Goal: Task Accomplishment & Management: Manage account settings

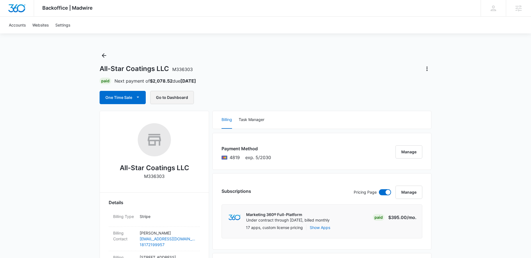
click at [169, 96] on button "Go to Dashboard" at bounding box center [172, 97] width 44 height 13
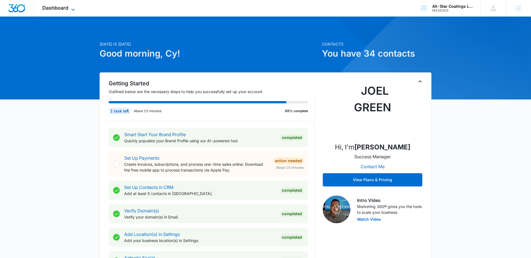
click at [61, 8] on span "Dashboard" at bounding box center [55, 8] width 26 height 6
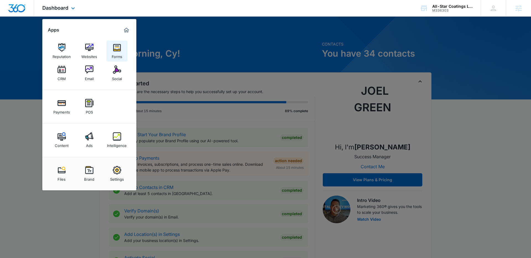
click at [115, 55] on div "Forms" at bounding box center [117, 55] width 11 height 7
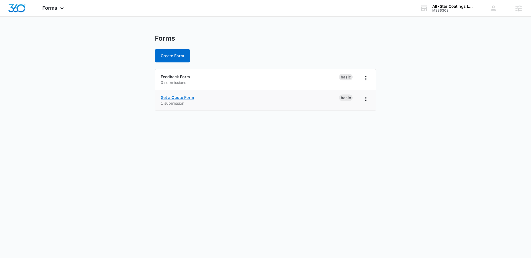
click at [182, 99] on link "Get a Quote Form" at bounding box center [177, 97] width 33 height 5
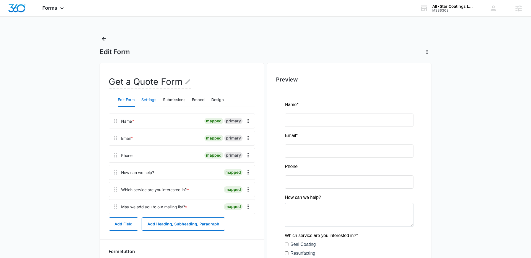
click at [147, 101] on button "Settings" at bounding box center [148, 99] width 15 height 13
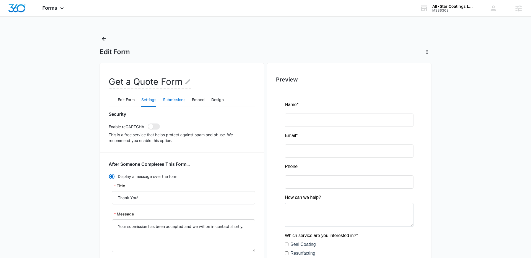
click at [174, 102] on button "Submissions" at bounding box center [174, 99] width 22 height 13
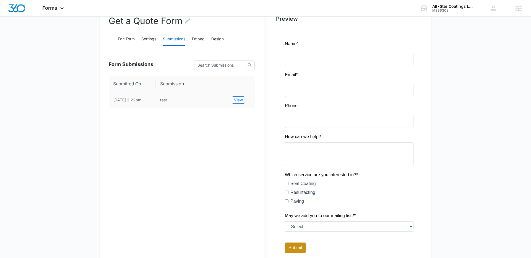
scroll to position [56, 0]
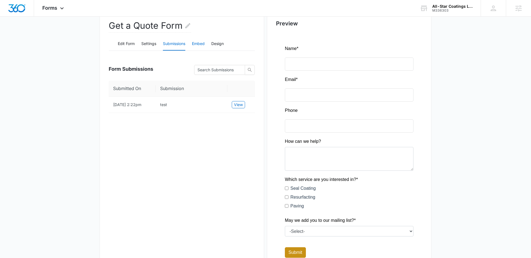
click at [201, 44] on button "Embed" at bounding box center [198, 43] width 13 height 13
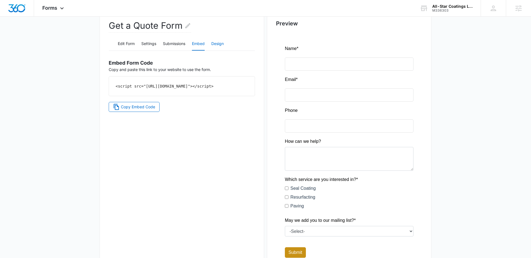
click at [215, 44] on button "Design" at bounding box center [217, 43] width 12 height 13
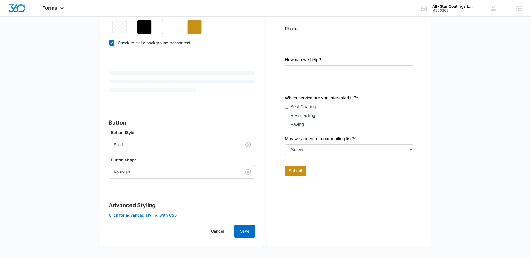
scroll to position [0, 0]
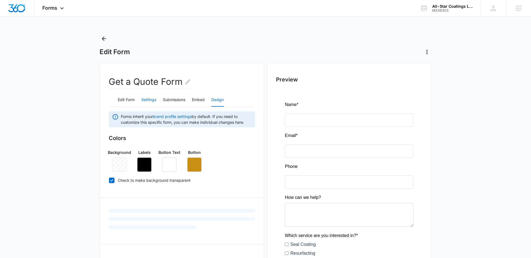
click at [151, 103] on button "Settings" at bounding box center [148, 99] width 15 height 13
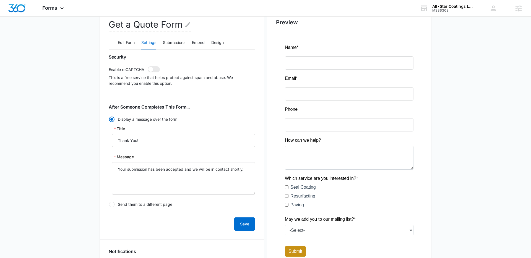
scroll to position [58, 0]
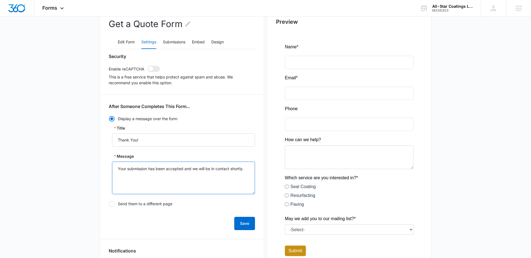
click at [247, 168] on textarea "Your submission has been accepted and we will be in contact shortly." at bounding box center [183, 178] width 143 height 33
paste textarea "Thank you for your interest in All Star Coatings! We have received your request…"
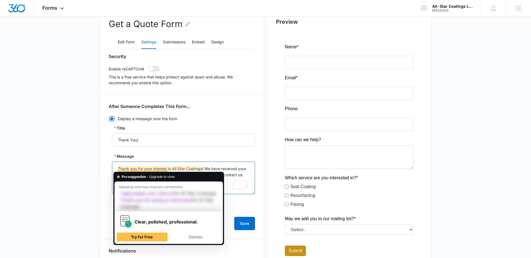
click at [171, 169] on textarea "Thank you for your interest in All Star Coatings! We have received your request…" at bounding box center [183, 178] width 143 height 33
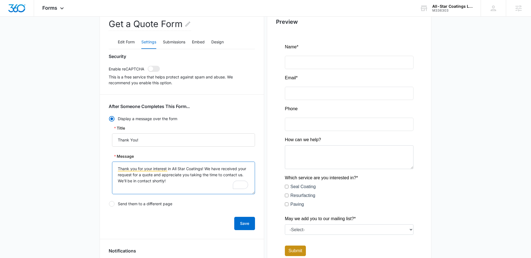
click at [180, 181] on textarea "Thank you for your interest in All Star Coatings! We have received your request…" at bounding box center [183, 178] width 143 height 33
type textarea "Thank you for your interest in All Star Coatings! We have received your request…"
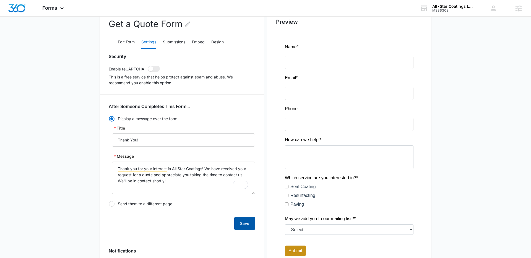
click at [243, 220] on button "Save" at bounding box center [244, 223] width 21 height 13
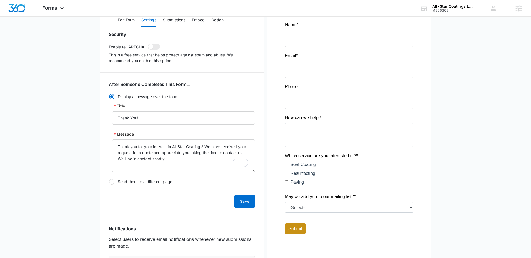
scroll to position [124, 0]
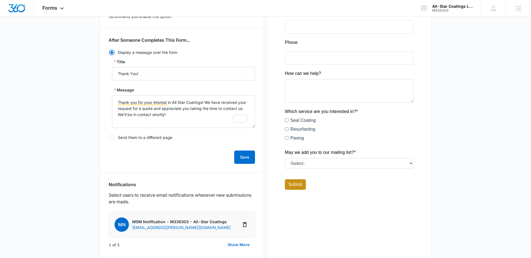
click at [204, 170] on div "Security Enable reCAPTCHA This is a free service that helps protect against spa…" at bounding box center [182, 186] width 146 height 399
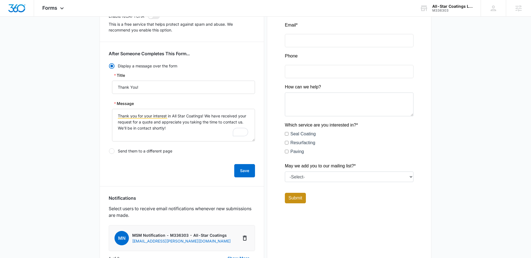
scroll to position [71, 0]
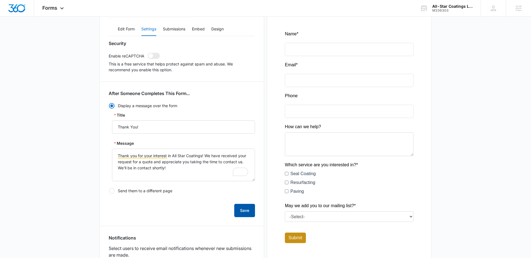
click at [244, 211] on button "Save" at bounding box center [244, 210] width 21 height 13
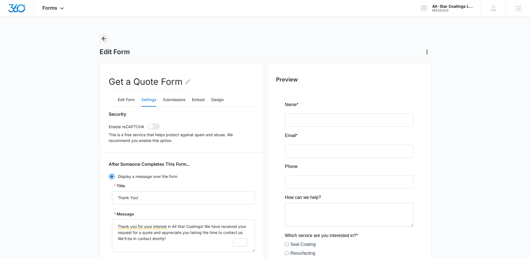
click at [105, 37] on icon "Back" at bounding box center [104, 38] width 7 height 7
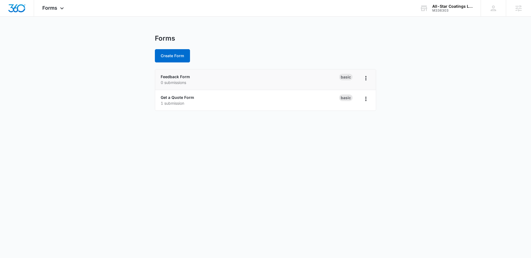
click at [175, 73] on li "Feedback Form 0 submissions Basic" at bounding box center [265, 79] width 221 height 21
click at [175, 76] on link "Feedback Form" at bounding box center [175, 76] width 29 height 5
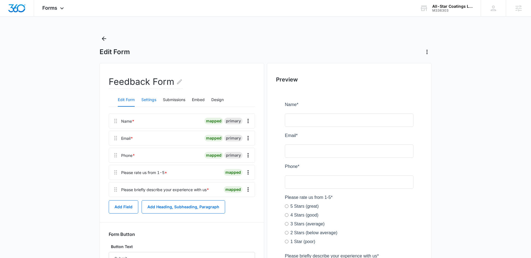
click at [151, 101] on button "Settings" at bounding box center [148, 99] width 15 height 13
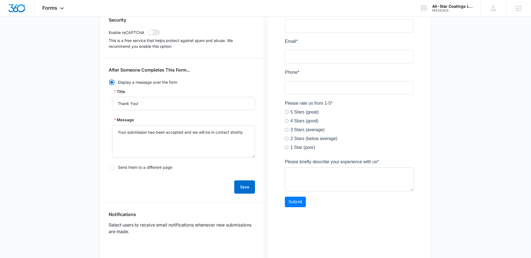
scroll to position [160, 0]
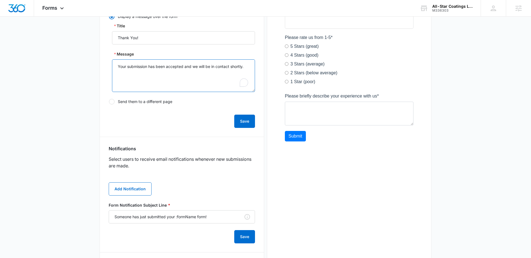
drag, startPoint x: 247, startPoint y: 70, endPoint x: 93, endPoint y: 69, distance: 154.2
click at [93, 69] on main "Edit Form Feedback Form Edit Form Settings Submissions Embed Design Security En…" at bounding box center [265, 102] width 531 height 457
paste textarea "Thank you for your interest in All Star Coatings! We have received your request…"
click at [153, 73] on textarea "Thank you for your interest in All Star Coatings! We have received your request…" at bounding box center [183, 75] width 143 height 33
type textarea "Your submission has been accepted and we will be in contact shortly."
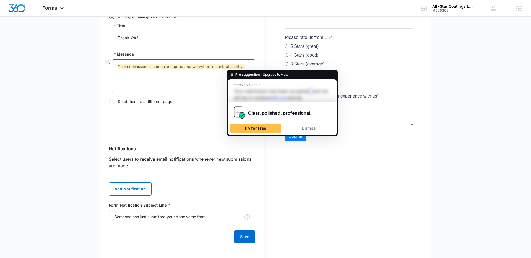
click at [247, 65] on textarea "Your submission has been accepted and we will be in contact shortly." at bounding box center [183, 75] width 143 height 33
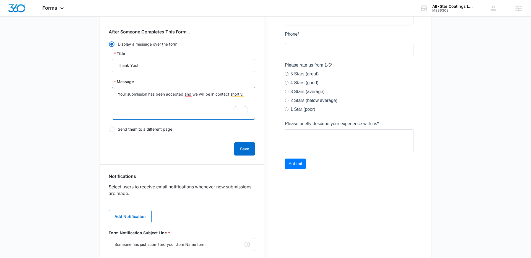
scroll to position [139, 0]
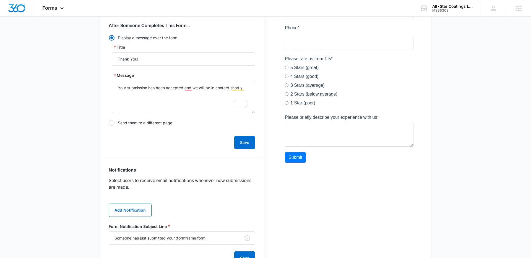
click at [195, 129] on div "Display a message over the form Title Thank You! Message Your submission has be…" at bounding box center [182, 82] width 146 height 95
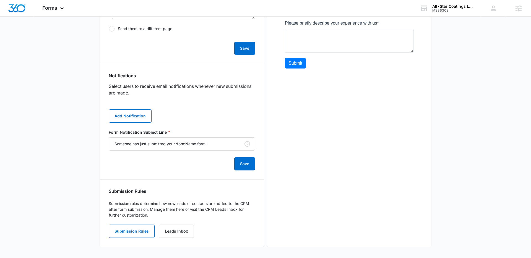
scroll to position [228, 0]
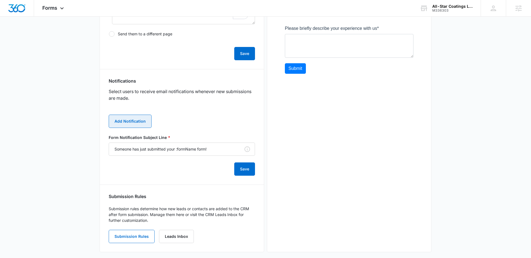
click at [126, 119] on button "Add Notification" at bounding box center [130, 121] width 43 height 13
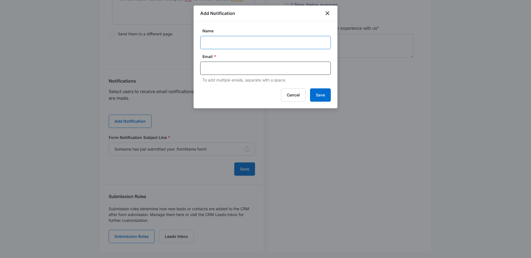
click at [239, 47] on input "Name" at bounding box center [265, 42] width 130 height 13
type input "C"
click at [243, 70] on input "text" at bounding box center [266, 68] width 120 height 8
type input "C"
type input "allsta"
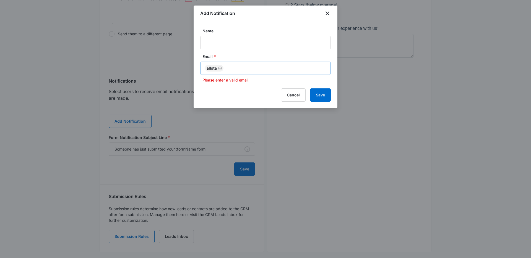
click at [217, 69] on div "allsta" at bounding box center [214, 68] width 19 height 7
click at [219, 69] on icon "Remove" at bounding box center [220, 69] width 4 height 4
click at [219, 69] on input "text" at bounding box center [266, 68] width 120 height 8
type input "allstar.coatings@yahoo.com"
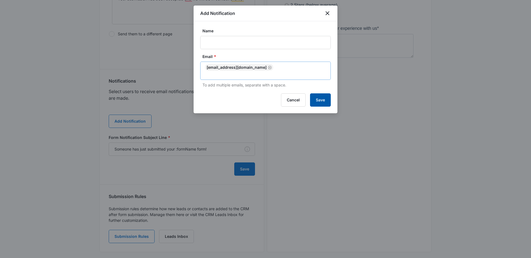
click at [315, 95] on button "Save" at bounding box center [320, 99] width 21 height 13
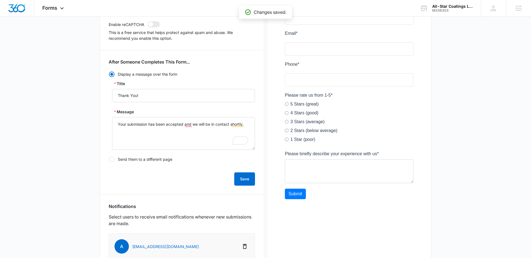
scroll to position [225, 0]
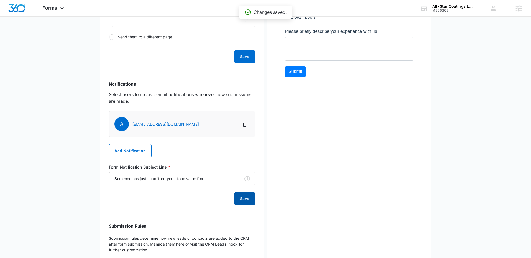
click at [246, 199] on button "Save" at bounding box center [244, 198] width 21 height 13
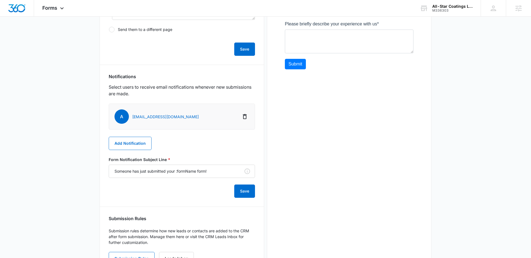
scroll to position [259, 0]
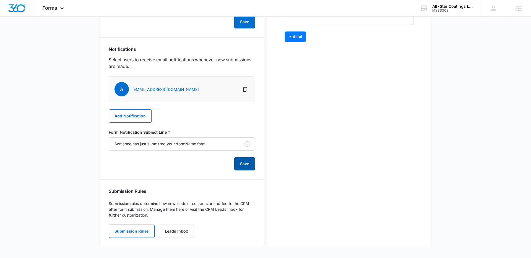
click at [241, 164] on button "Save" at bounding box center [244, 163] width 21 height 13
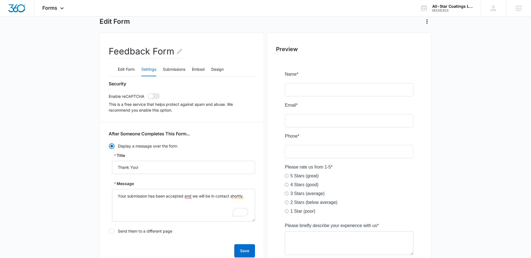
scroll to position [0, 0]
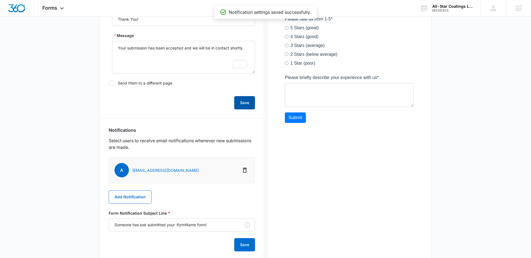
click at [245, 106] on button "Save" at bounding box center [244, 102] width 21 height 13
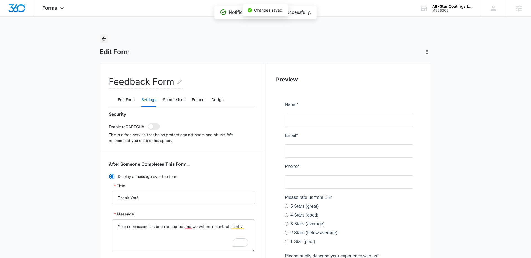
click at [101, 39] on icon "Back" at bounding box center [104, 38] width 7 height 7
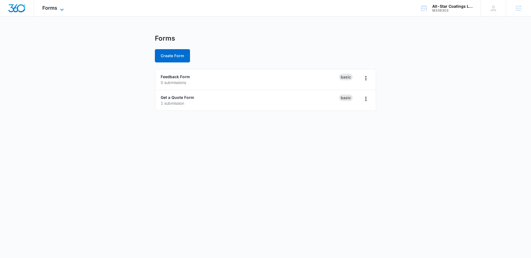
click at [59, 8] on icon at bounding box center [62, 9] width 7 height 7
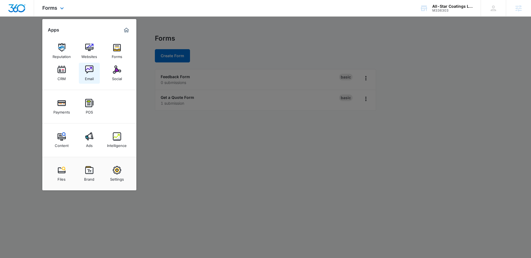
click at [86, 77] on div "Email" at bounding box center [89, 77] width 9 height 7
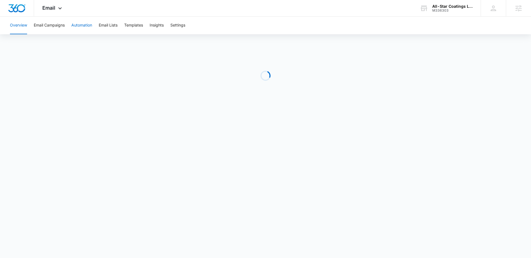
click at [90, 33] on button "Automation" at bounding box center [81, 26] width 21 height 18
click at [42, 13] on div "Email Apps Reputation Websites Forms CRM Email Social Payments POS Content Ads …" at bounding box center [53, 8] width 38 height 16
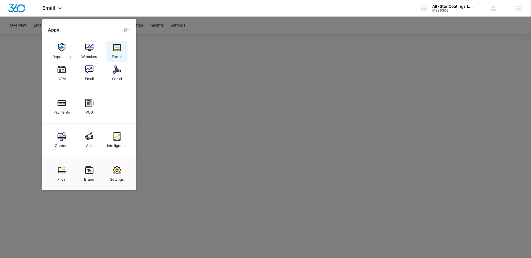
click at [117, 56] on div "Forms" at bounding box center [117, 55] width 11 height 7
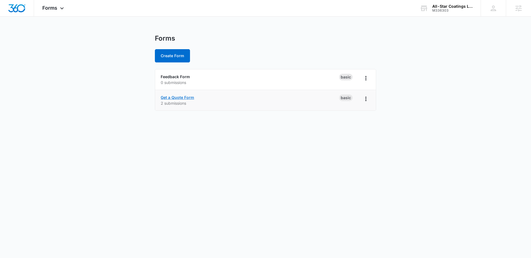
click at [180, 98] on link "Get a Quote Form" at bounding box center [177, 97] width 33 height 5
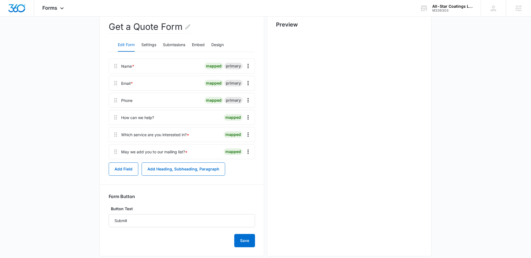
scroll to position [40, 0]
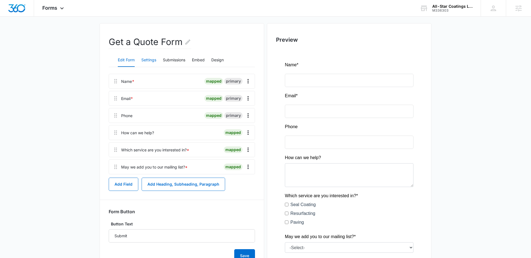
click at [153, 63] on button "Settings" at bounding box center [148, 60] width 15 height 13
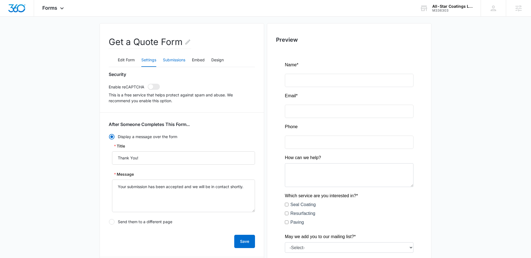
click at [169, 63] on button "Submissions" at bounding box center [174, 60] width 22 height 13
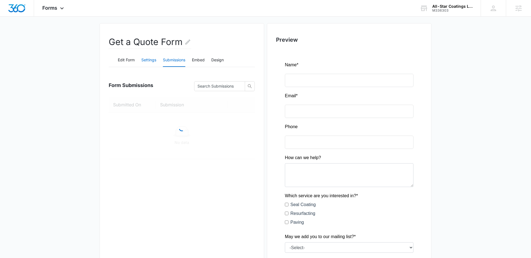
click at [152, 63] on button "Settings" at bounding box center [148, 60] width 15 height 13
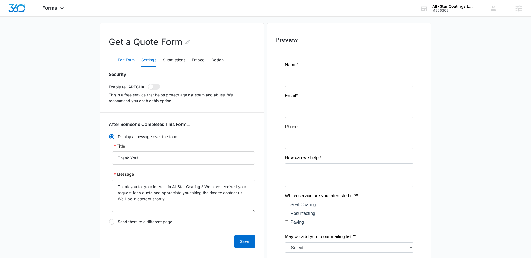
click at [120, 62] on button "Edit Form" at bounding box center [126, 60] width 17 height 13
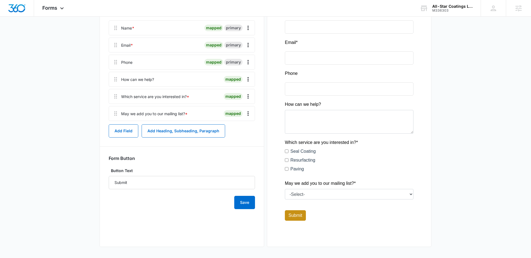
scroll to position [0, 0]
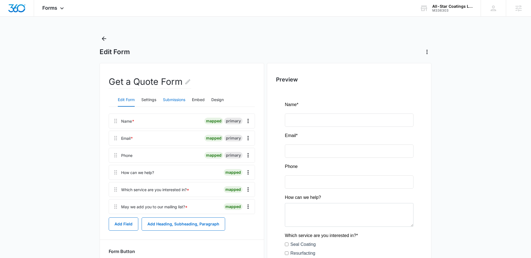
click at [170, 100] on button "Submissions" at bounding box center [174, 99] width 22 height 13
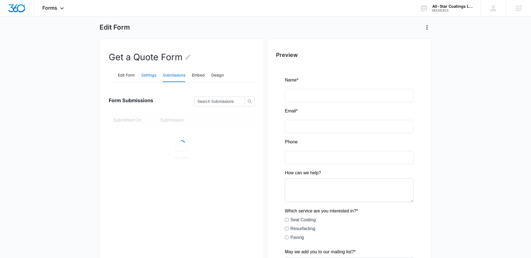
click at [149, 70] on button "Settings" at bounding box center [148, 75] width 15 height 13
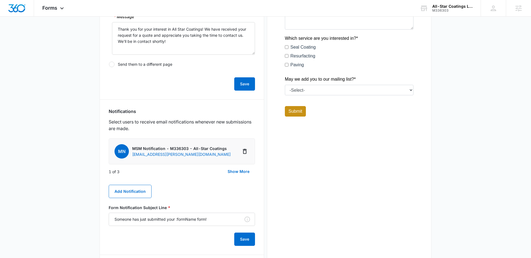
scroll to position [198, 0]
click at [240, 171] on button "Show More" at bounding box center [238, 171] width 33 height 13
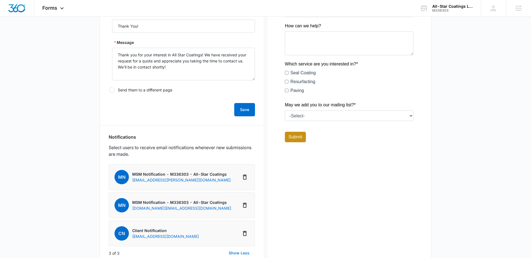
scroll to position [0, 0]
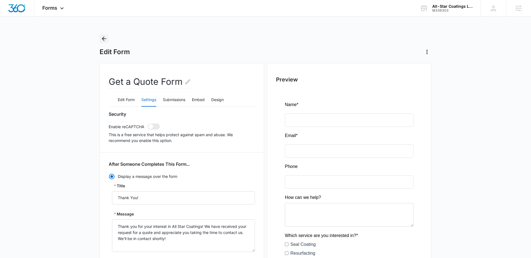
click at [102, 41] on icon "Back" at bounding box center [104, 38] width 7 height 7
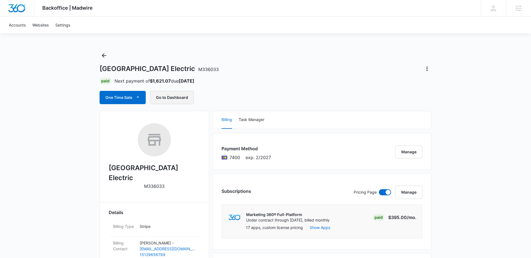
click at [161, 101] on button "Go to Dashboard" at bounding box center [172, 97] width 44 height 13
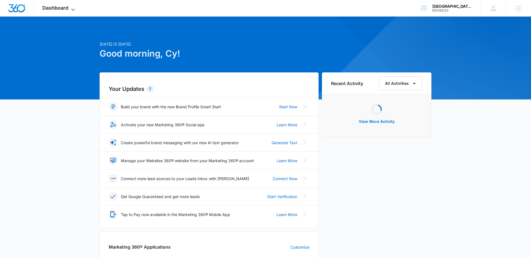
click at [61, 5] on span "Dashboard" at bounding box center [55, 8] width 26 height 6
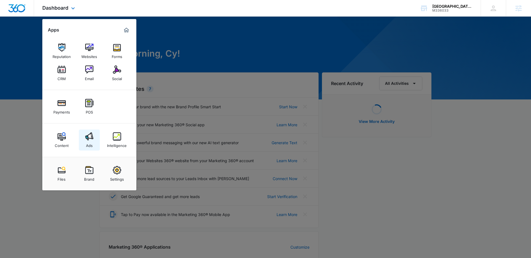
click at [92, 136] on img at bounding box center [89, 136] width 8 height 8
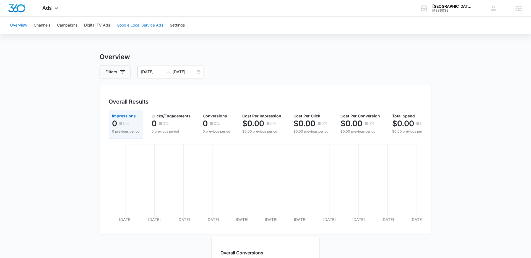
click at [142, 21] on button "Google Local Service Ads" at bounding box center [140, 26] width 46 height 18
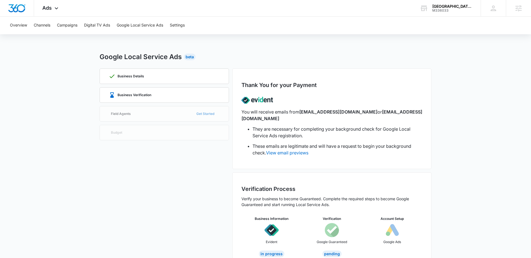
scroll to position [8, 0]
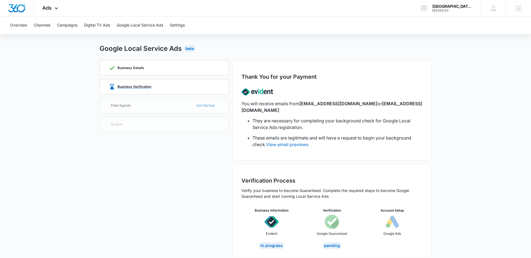
click at [170, 93] on div "Business Verification" at bounding box center [164, 86] width 111 height 15
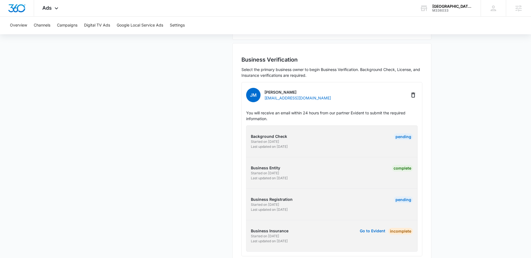
scroll to position [137, 0]
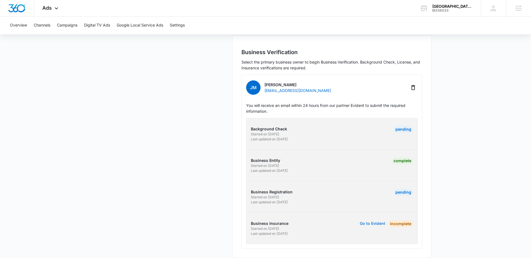
click at [369, 222] on button "Go to Evident" at bounding box center [371, 224] width 25 height 4
click at [359, 222] on button "Go to Evident" at bounding box center [371, 224] width 25 height 4
drag, startPoint x: 367, startPoint y: 212, endPoint x: 366, endPoint y: 217, distance: 5.3
click at [366, 217] on div "Background Check Started on [DATE] Last updated on [DATE] Pending Business Enti…" at bounding box center [331, 181] width 171 height 126
click at [366, 222] on button "Go to Evident" at bounding box center [371, 224] width 25 height 4
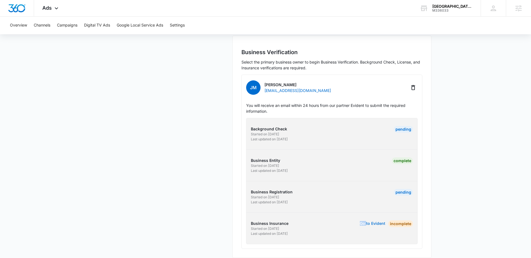
click at [372, 222] on button "Go to Evident" at bounding box center [371, 224] width 25 height 4
click at [437, 199] on main "Google Local Service Ads Beta Business Details Business Verification Field Agen…" at bounding box center [265, 90] width 531 height 350
click at [367, 222] on button "Go to Evident" at bounding box center [371, 224] width 25 height 4
